Goal: Task Accomplishment & Management: Complete application form

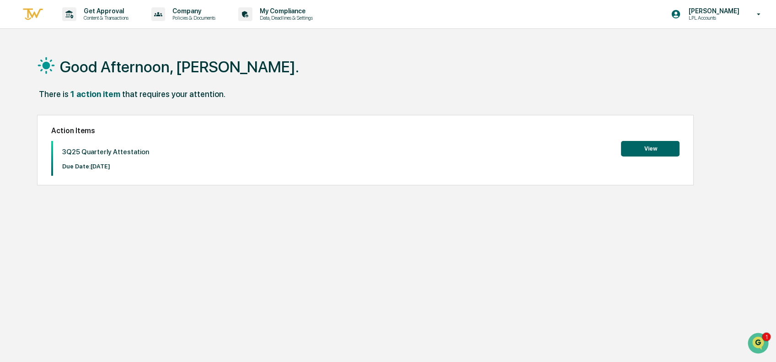
click at [659, 152] on button "View" at bounding box center [650, 149] width 59 height 16
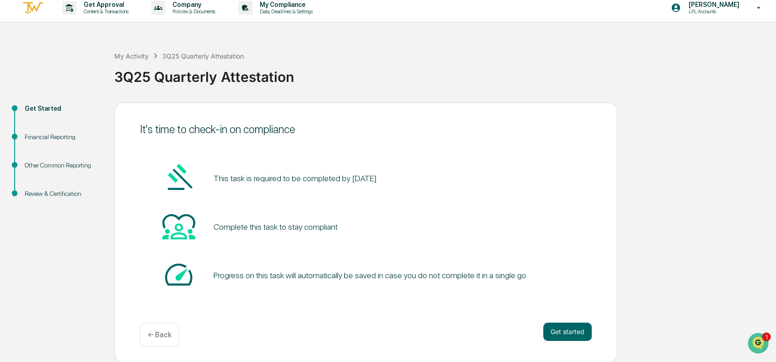
scroll to position [7, 0]
click at [557, 333] on button "Get started" at bounding box center [568, 331] width 48 height 18
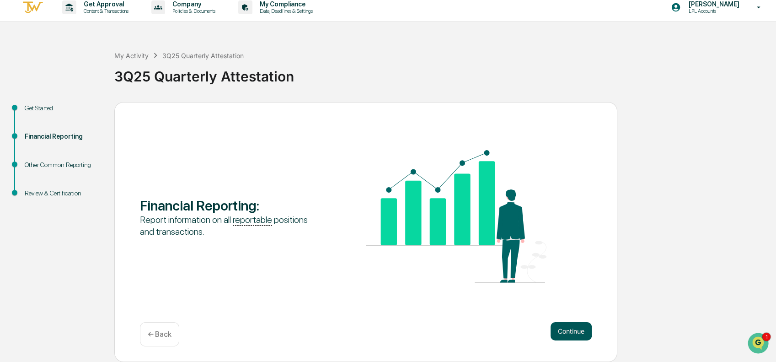
click at [568, 334] on button "Continue" at bounding box center [571, 331] width 41 height 18
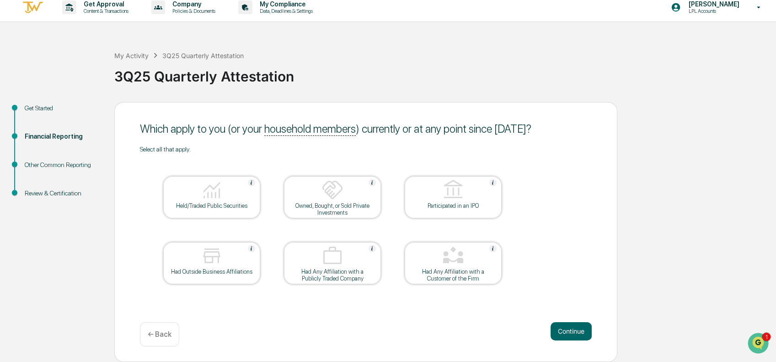
click at [210, 194] on img at bounding box center [212, 190] width 22 height 22
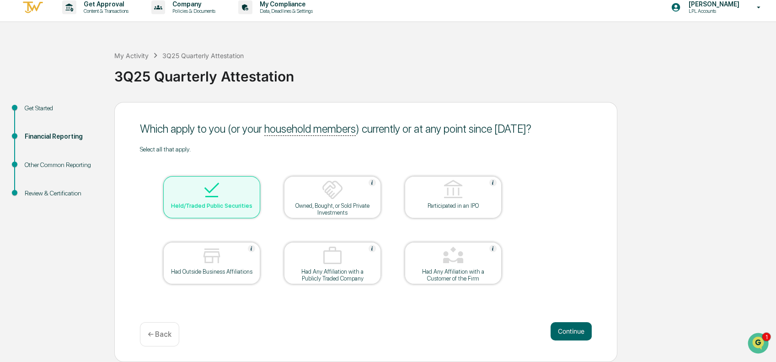
click at [330, 195] on img at bounding box center [333, 190] width 22 height 22
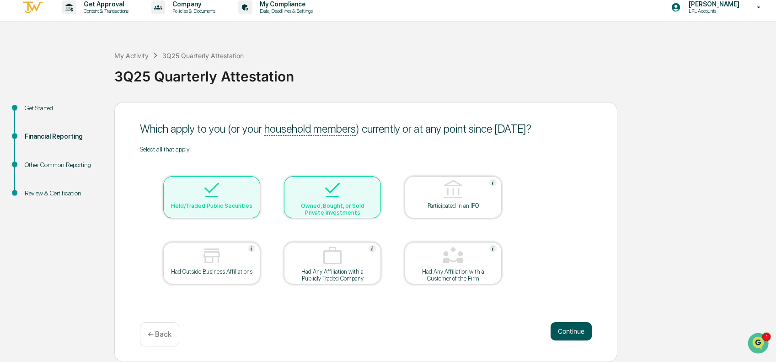
click at [573, 326] on button "Continue" at bounding box center [571, 331] width 41 height 18
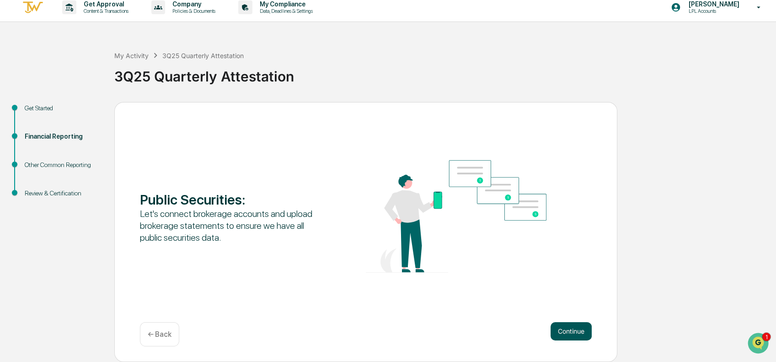
click at [573, 331] on button "Continue" at bounding box center [571, 331] width 41 height 18
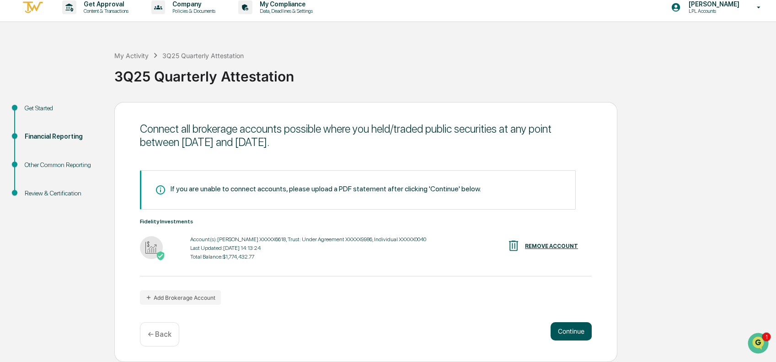
click at [571, 332] on button "Continue" at bounding box center [571, 331] width 41 height 18
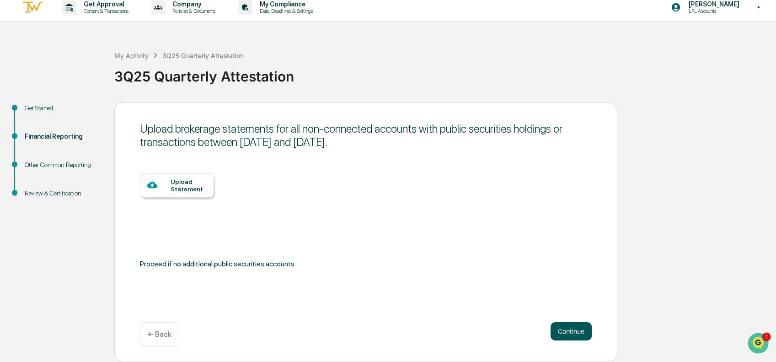
click at [569, 333] on button "Continue" at bounding box center [571, 331] width 41 height 18
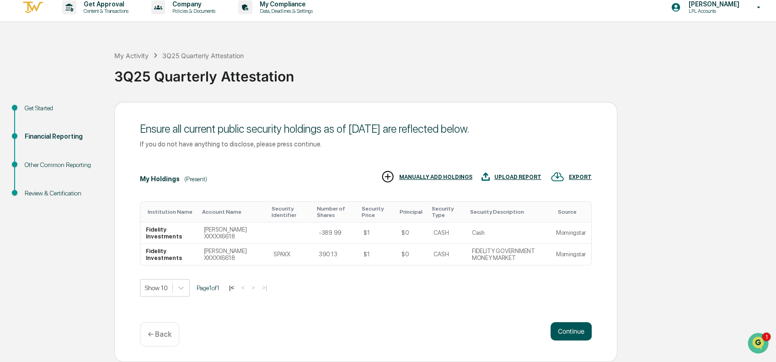
click at [565, 334] on button "Continue" at bounding box center [571, 331] width 41 height 18
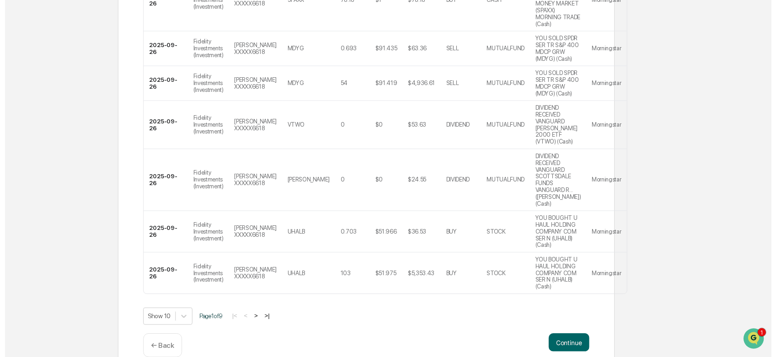
scroll to position [457, 0]
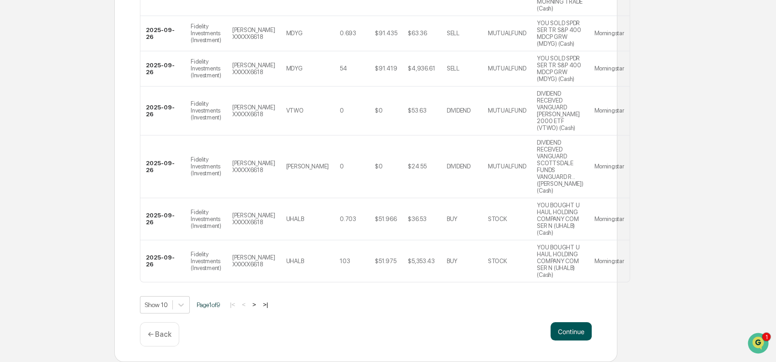
click at [569, 340] on button "Continue" at bounding box center [571, 331] width 41 height 18
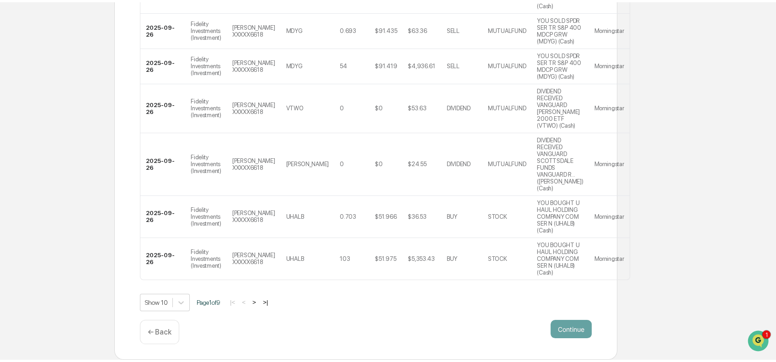
scroll to position [7, 0]
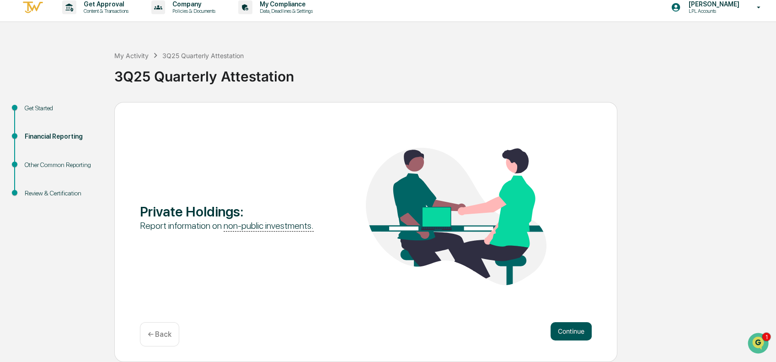
click at [568, 333] on button "Continue" at bounding box center [571, 331] width 41 height 18
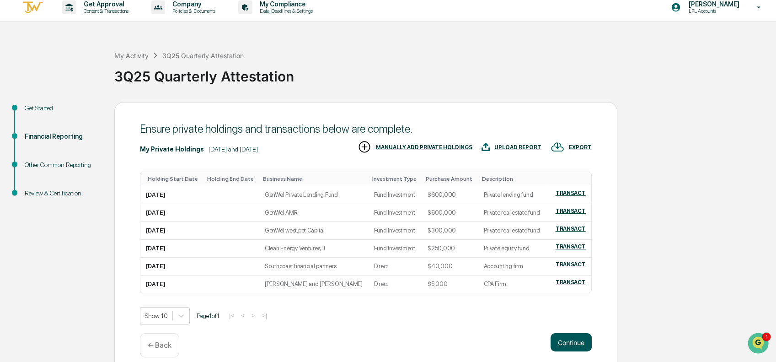
click at [572, 342] on button "Continue" at bounding box center [571, 342] width 41 height 18
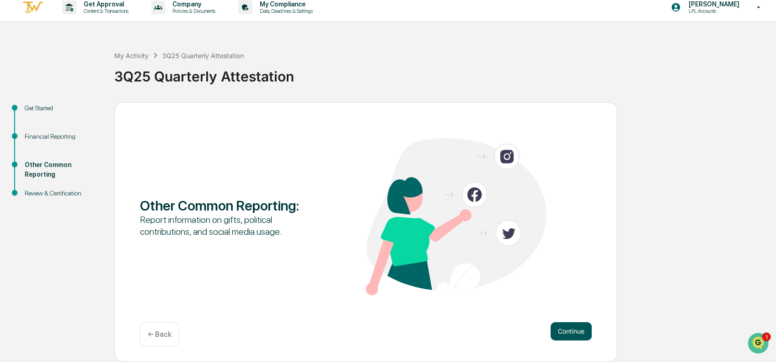
click at [572, 331] on button "Continue" at bounding box center [571, 331] width 41 height 18
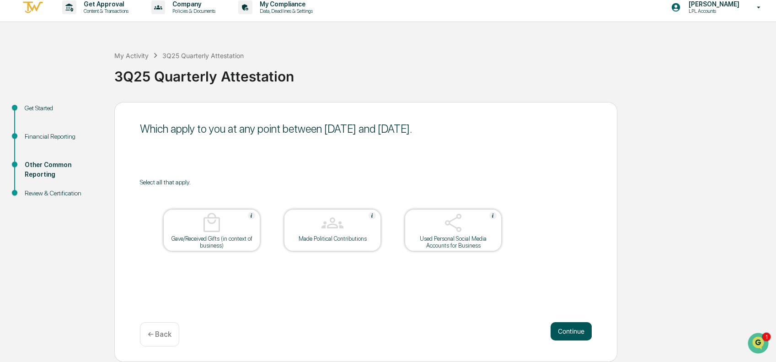
click at [577, 330] on button "Continue" at bounding box center [571, 331] width 41 height 18
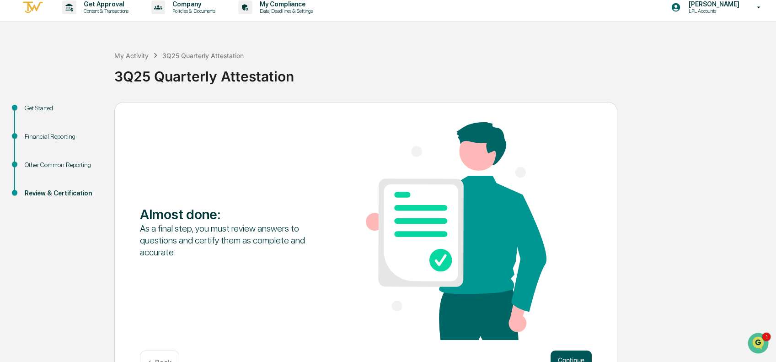
click at [574, 352] on button "Continue" at bounding box center [571, 359] width 41 height 18
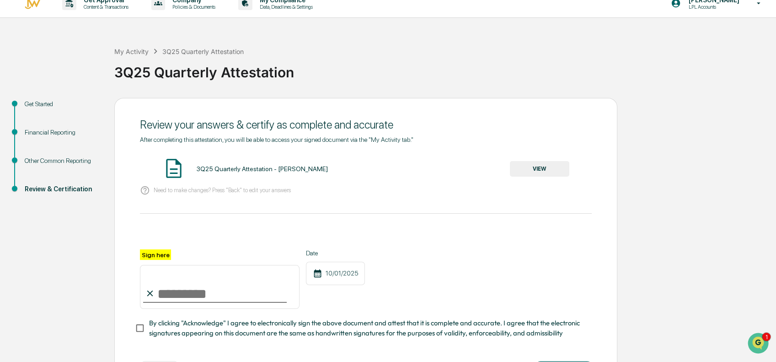
scroll to position [54, 0]
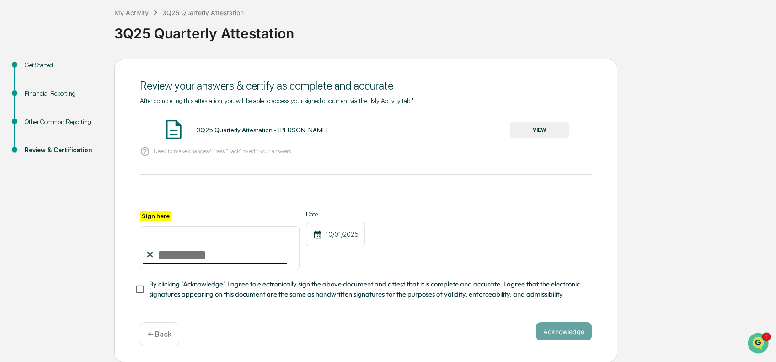
click at [212, 258] on input "Sign here" at bounding box center [220, 248] width 160 height 44
type input "**********"
click at [576, 333] on button "Acknowledge" at bounding box center [564, 331] width 56 height 18
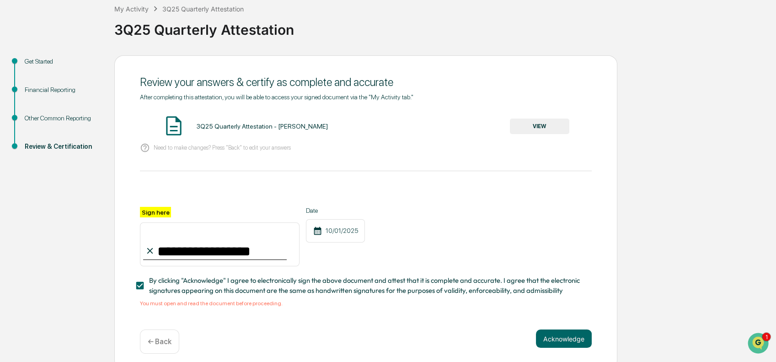
click at [328, 230] on div "10/01/2025" at bounding box center [335, 230] width 59 height 23
click at [531, 125] on button "VIEW" at bounding box center [539, 126] width 59 height 16
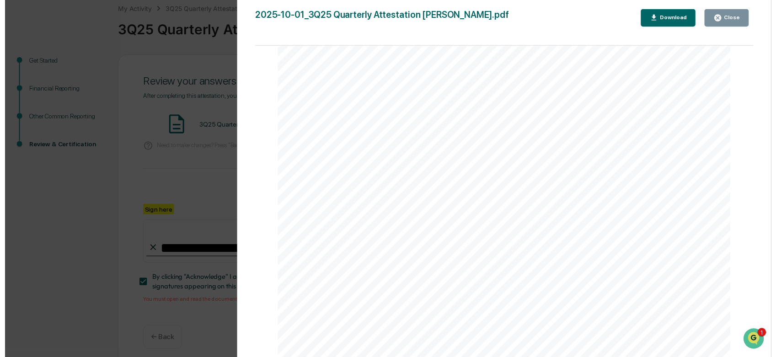
scroll to position [4431, 0]
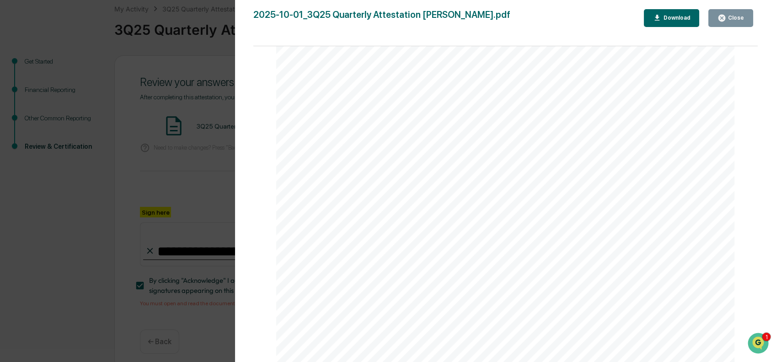
click at [725, 17] on icon "button" at bounding box center [722, 18] width 9 height 9
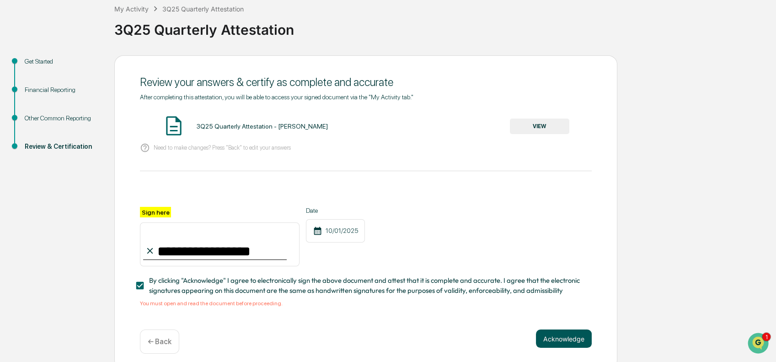
click at [563, 342] on button "Acknowledge" at bounding box center [564, 338] width 56 height 18
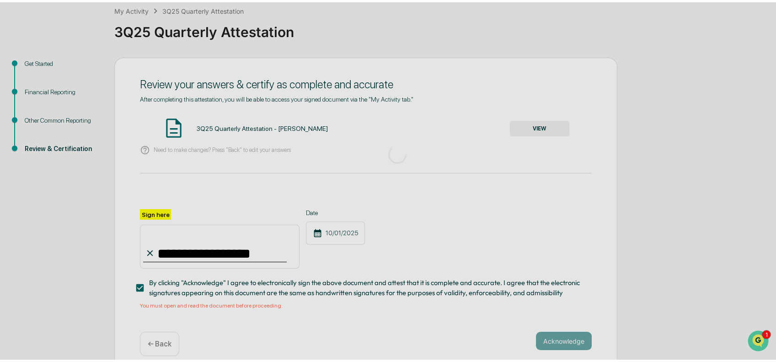
scroll to position [7, 0]
